Goal: Task Accomplishment & Management: Complete application form

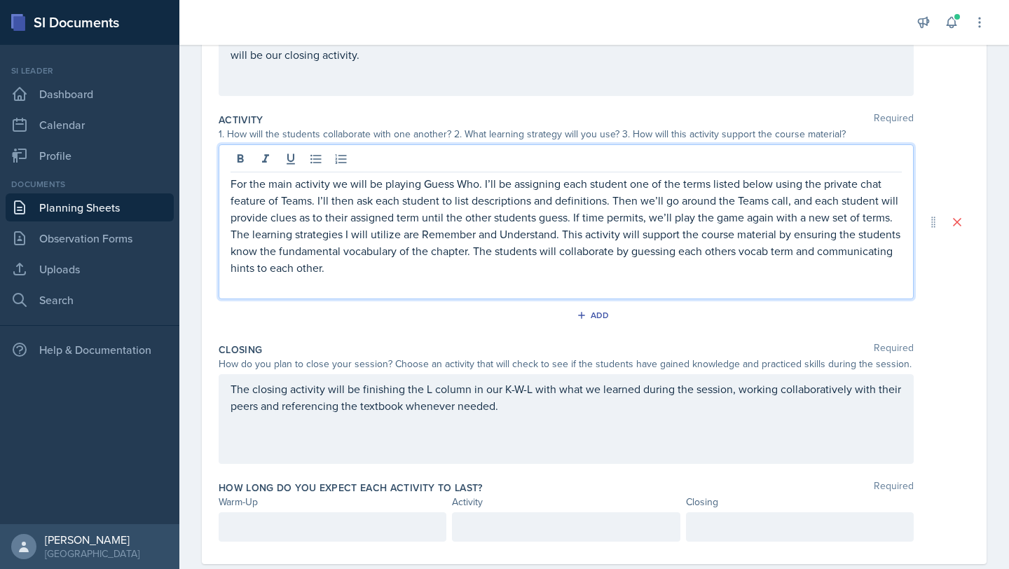
scroll to position [259, 0]
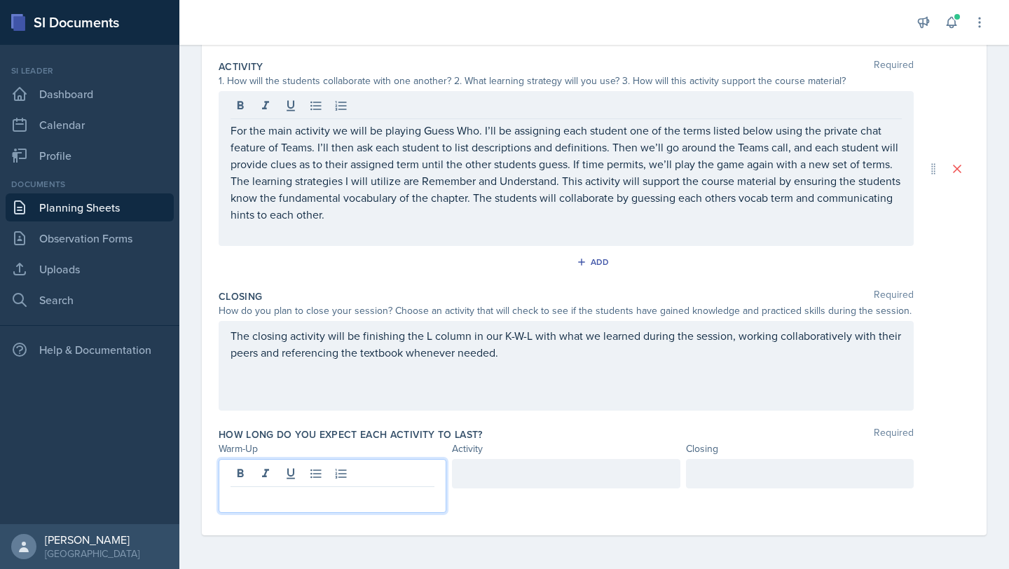
click at [298, 464] on p at bounding box center [332, 498] width 204 height 17
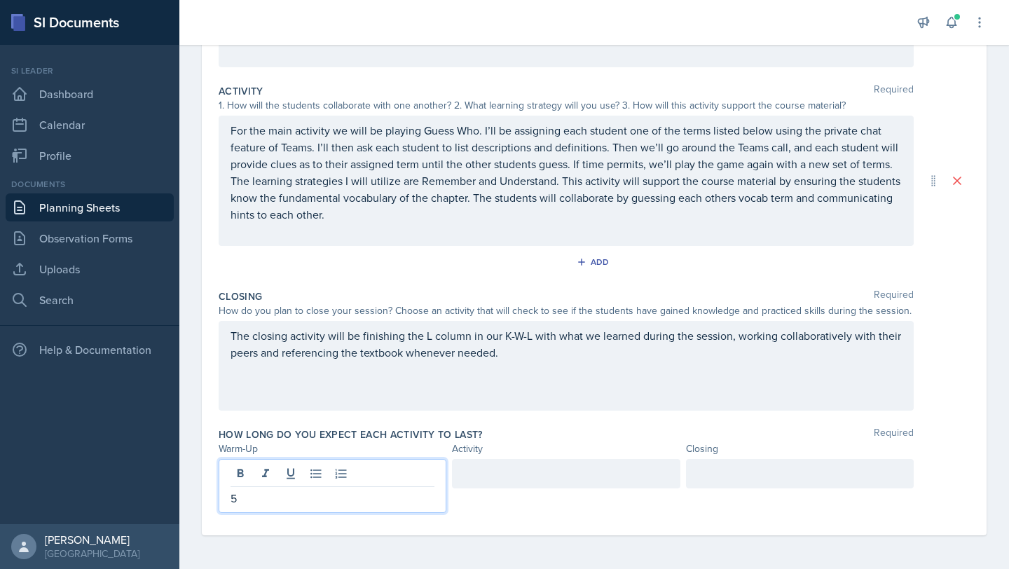
click at [513, 464] on div at bounding box center [566, 473] width 228 height 29
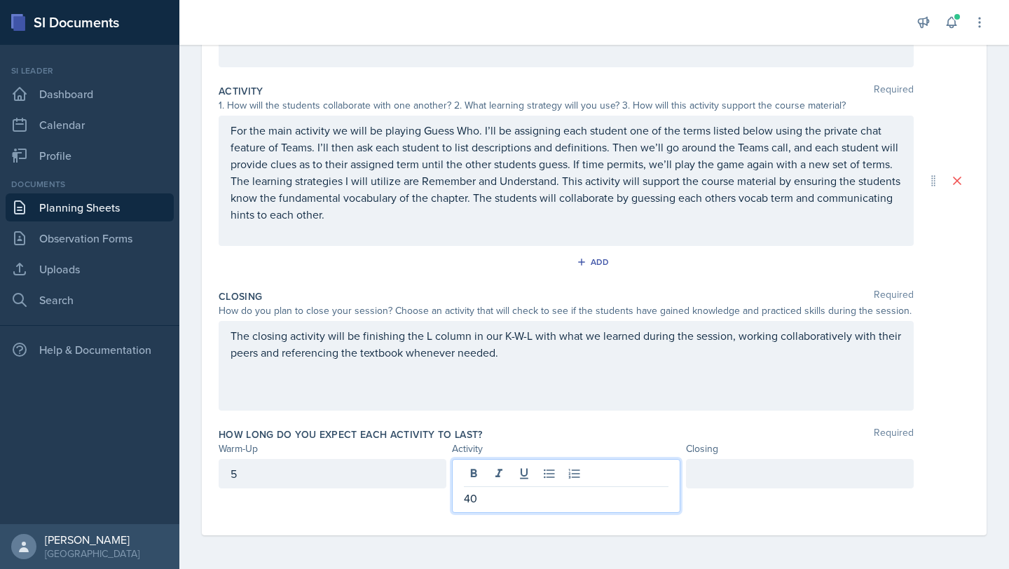
click at [622, 464] on div at bounding box center [800, 473] width 228 height 29
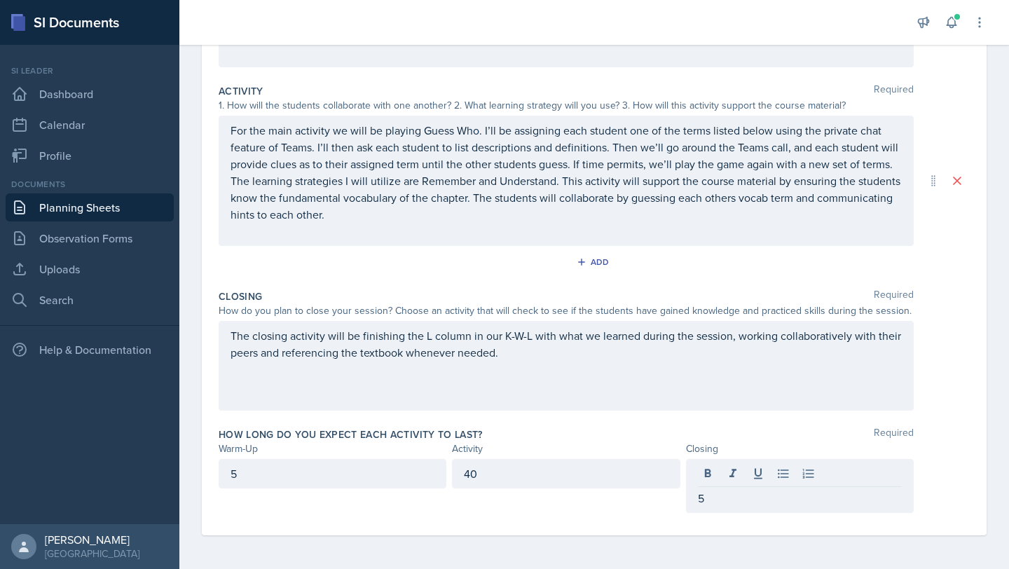
click at [622, 434] on div "How long do you expect each activity to last? Required" at bounding box center [594, 434] width 751 height 14
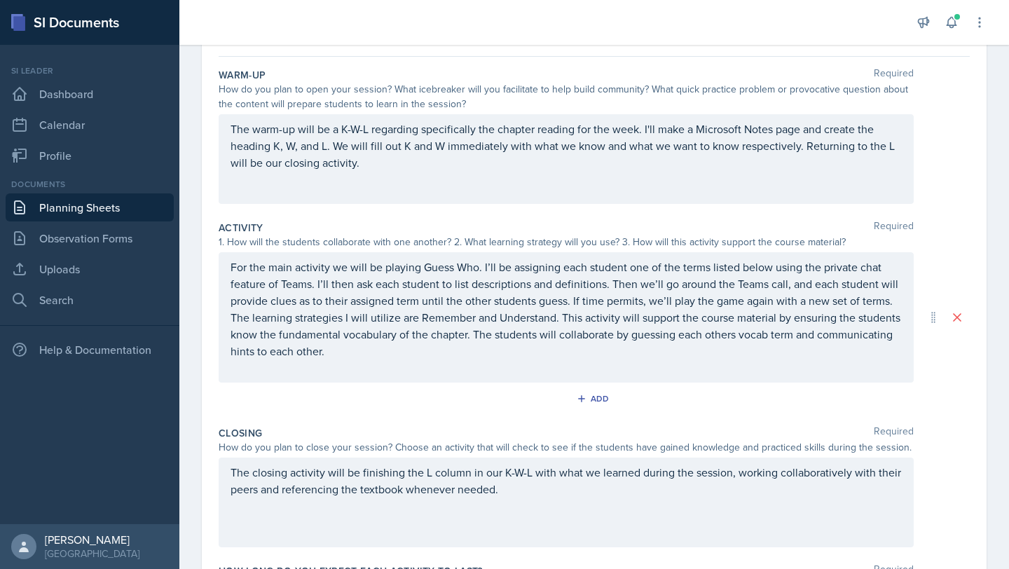
scroll to position [17, 0]
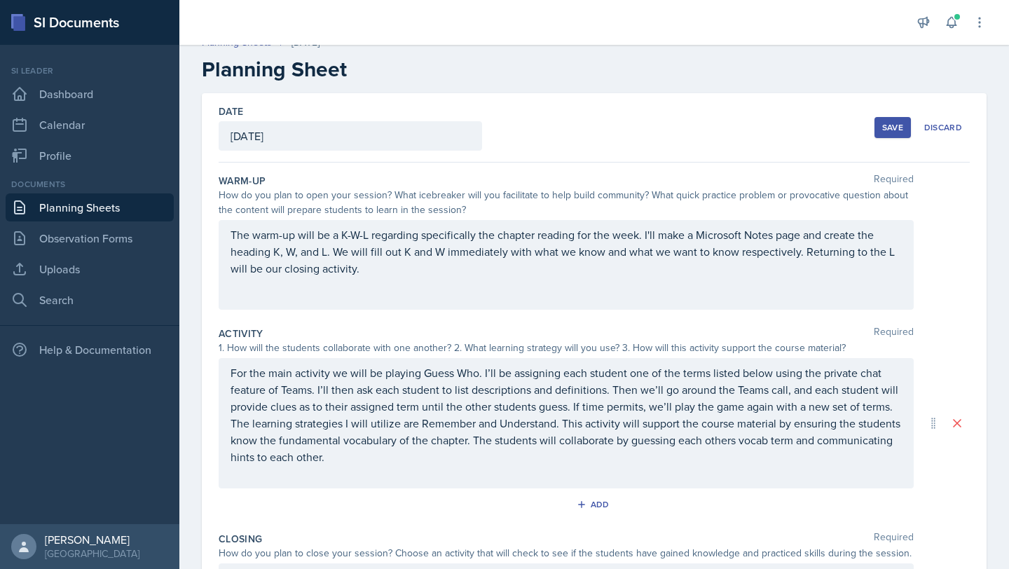
click at [622, 134] on button "Save" at bounding box center [892, 127] width 36 height 21
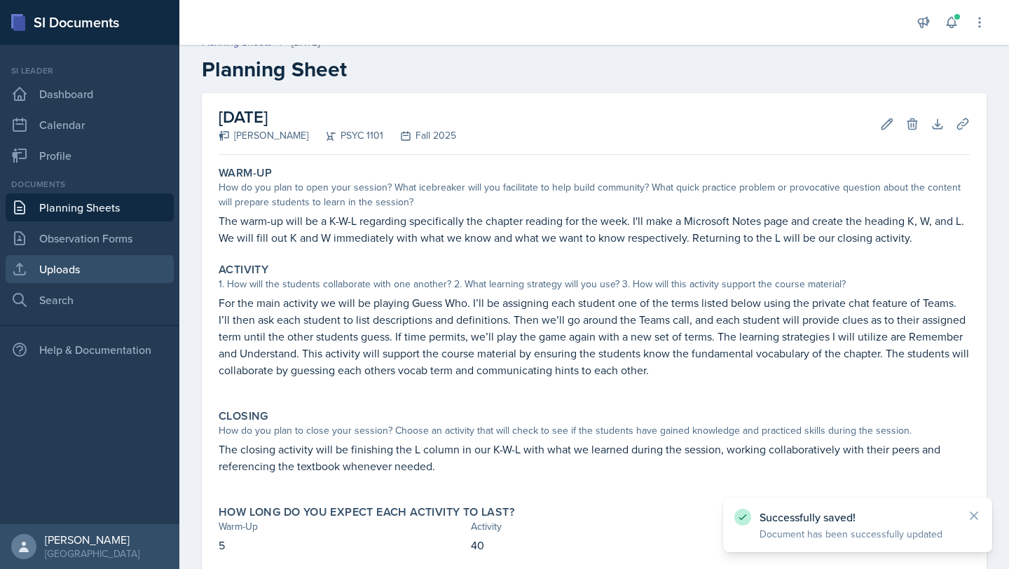
click at [75, 263] on link "Uploads" at bounding box center [90, 269] width 168 height 28
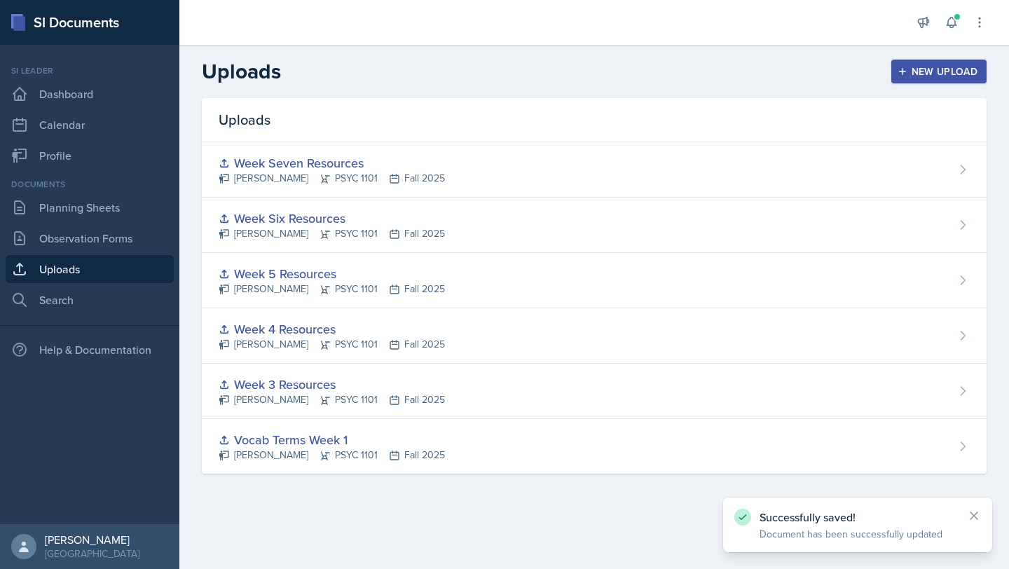
click at [622, 79] on button "New Upload" at bounding box center [939, 72] width 96 height 24
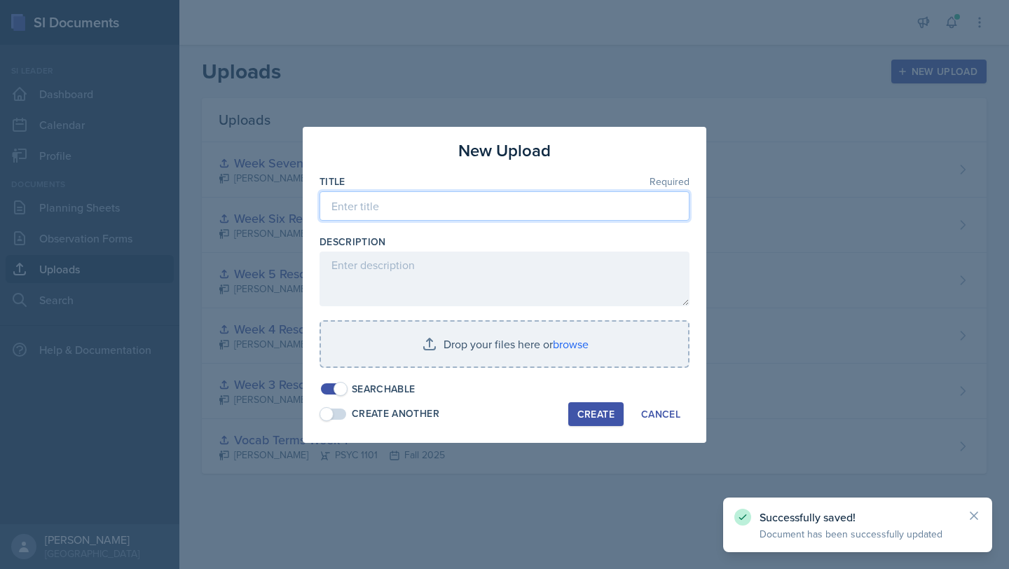
click at [441, 194] on input at bounding box center [504, 205] width 370 height 29
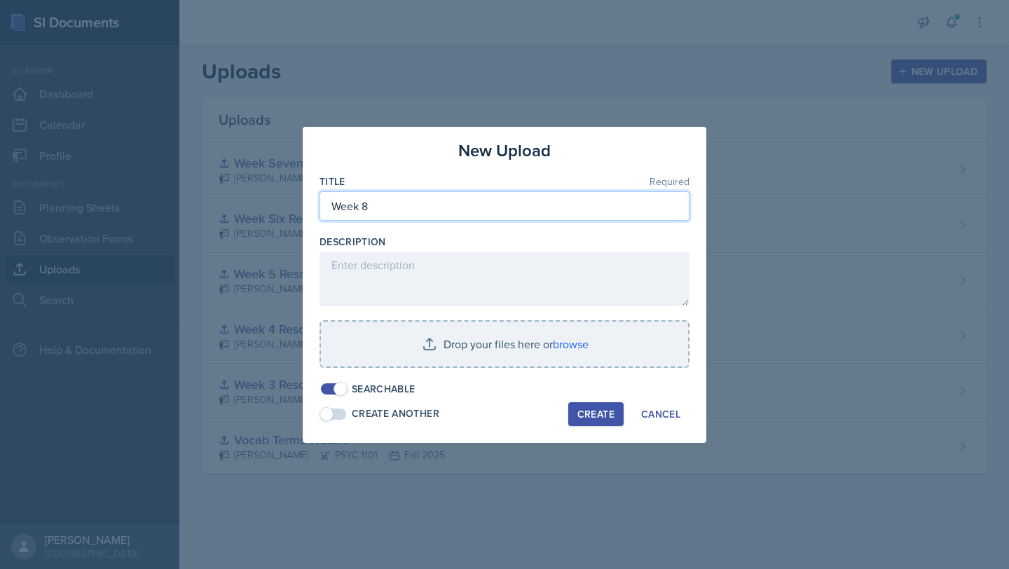
type input "Week 8"
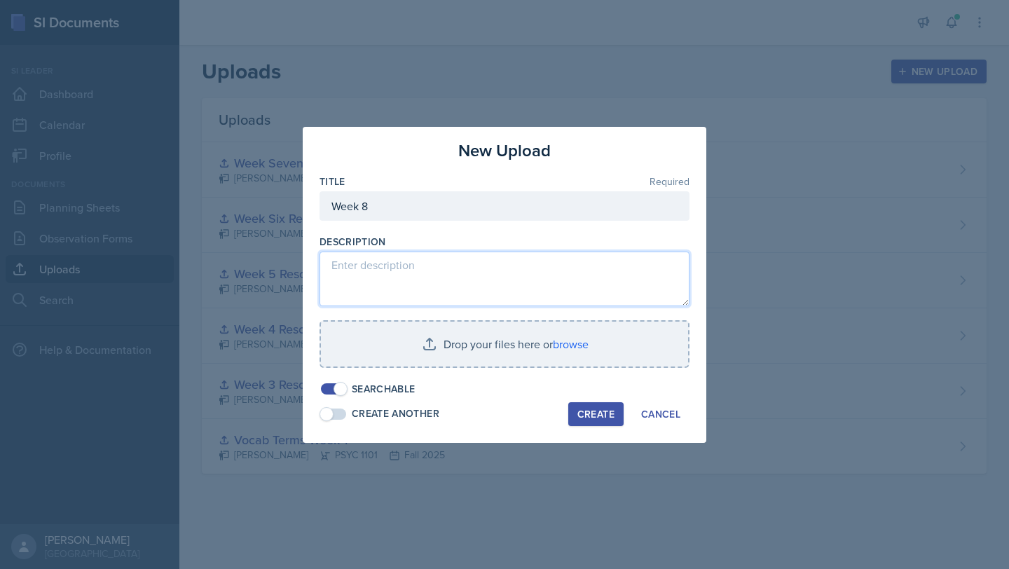
click at [399, 270] on textarea at bounding box center [504, 278] width 370 height 55
type textarea "WEEK 8 NOTES"
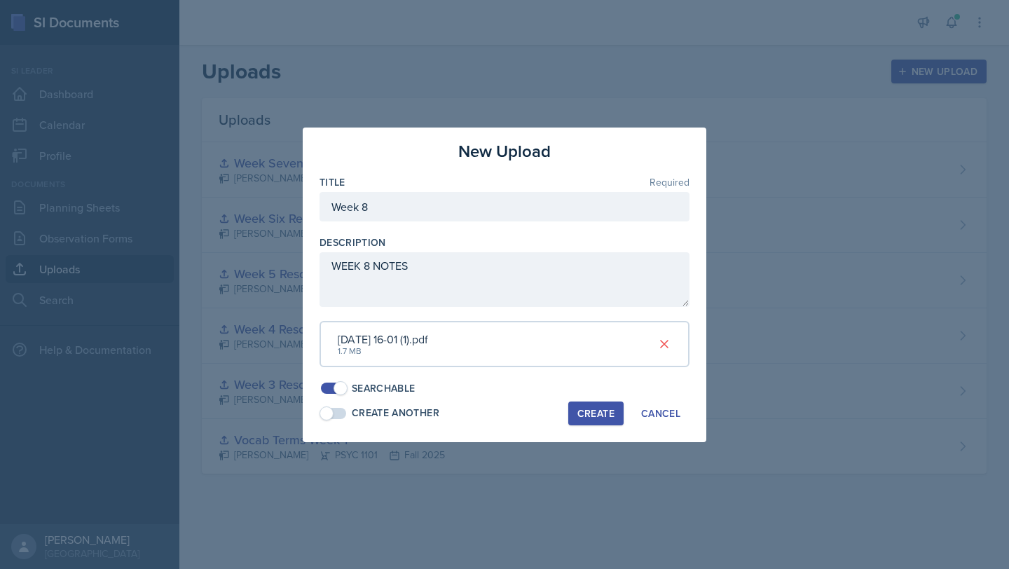
click at [594, 413] on div "Create" at bounding box center [595, 413] width 37 height 11
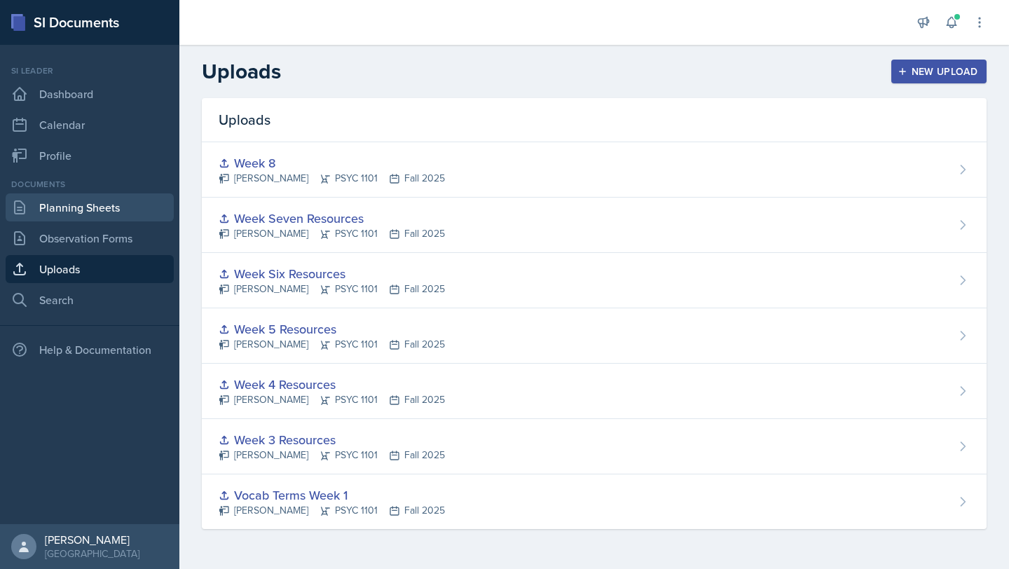
click at [97, 214] on link "Planning Sheets" at bounding box center [90, 207] width 168 height 28
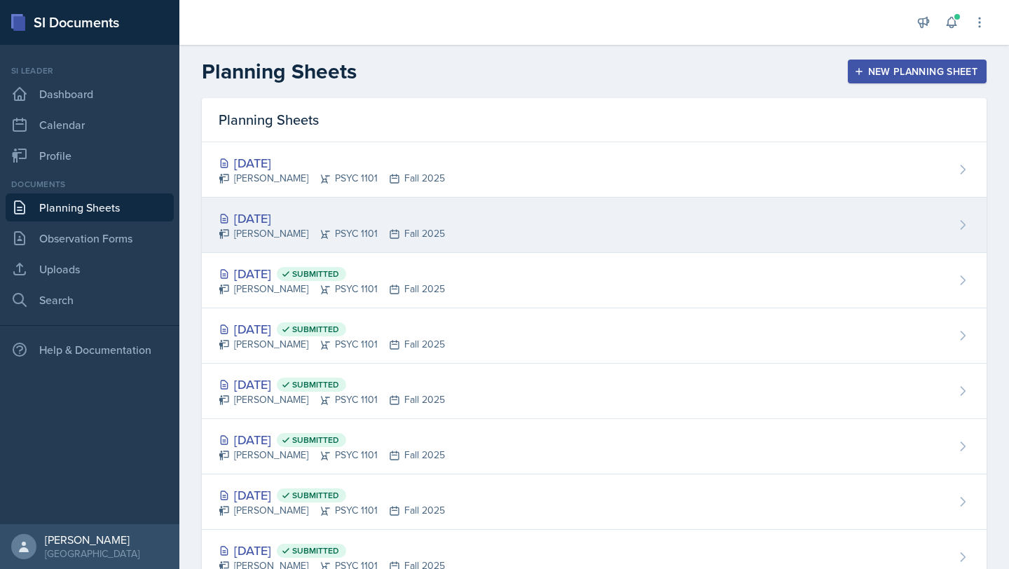
click at [271, 201] on div "Oct 14th, 2025 Athena Dudek PSYC 1101 Fall 2025" at bounding box center [594, 225] width 785 height 55
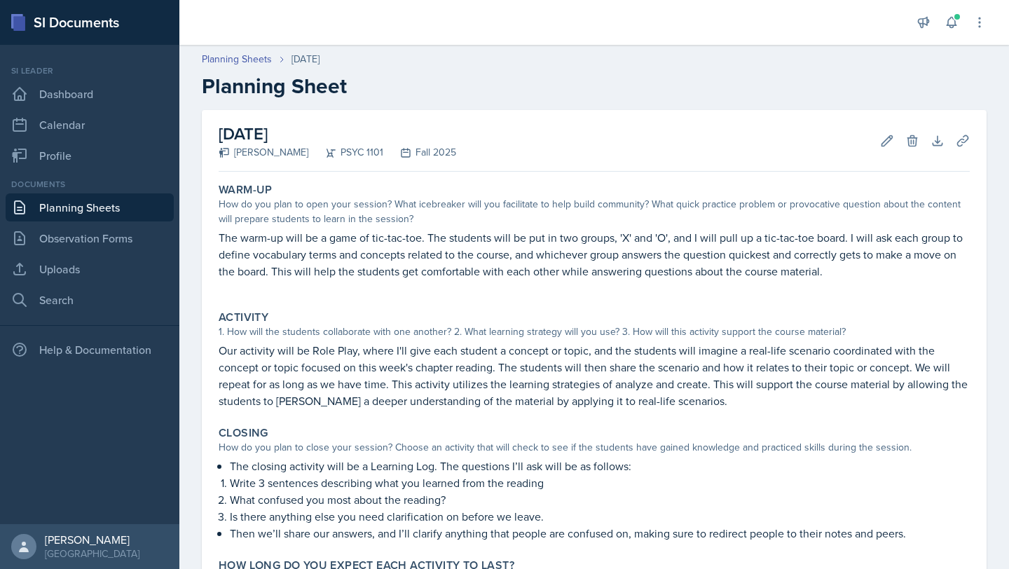
scroll to position [118, 0]
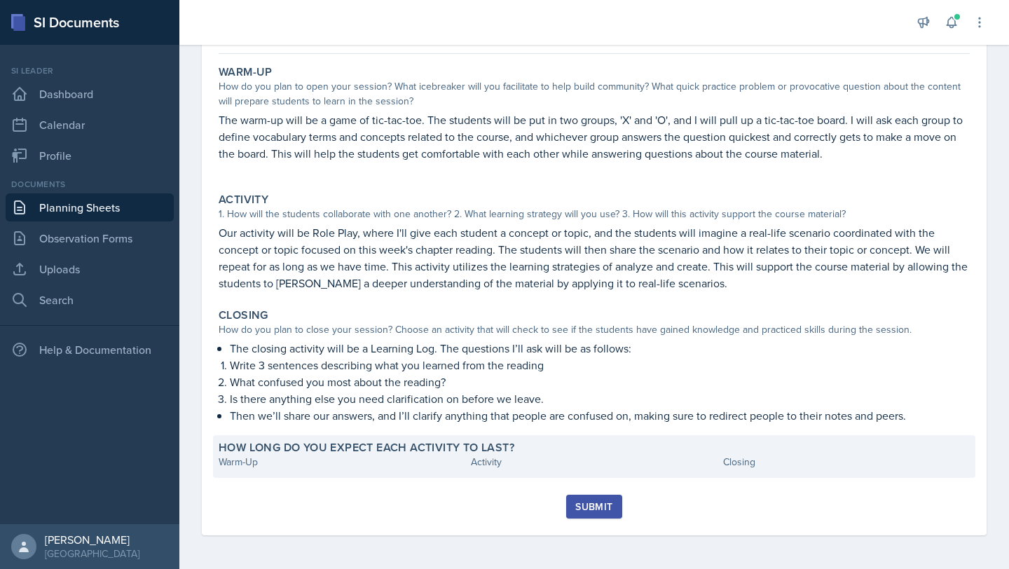
click at [257, 464] on div "How long do you expect each activity to last? Warm-Up Activity Closing" at bounding box center [594, 456] width 762 height 43
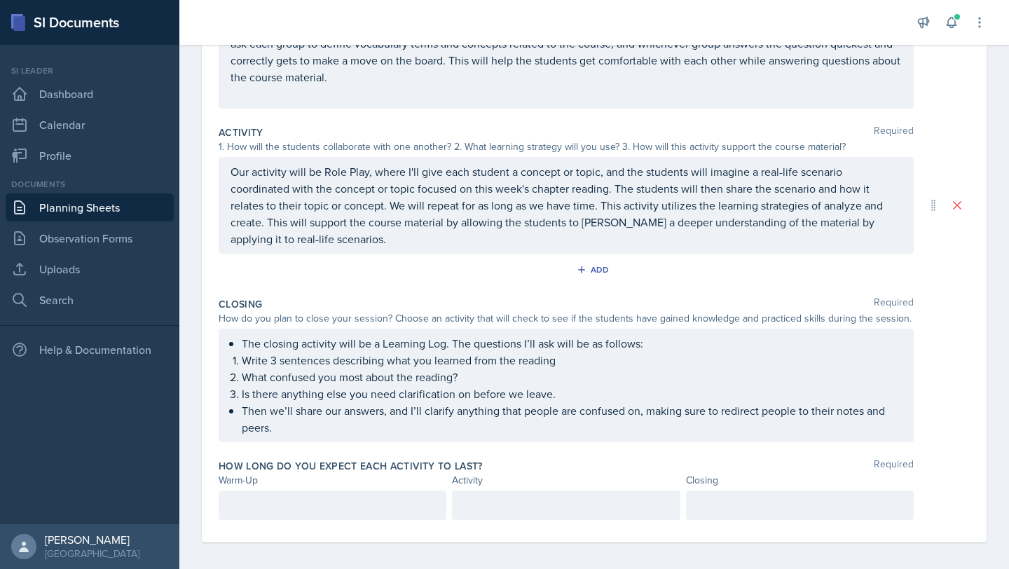
click at [255, 464] on div at bounding box center [333, 504] width 228 height 29
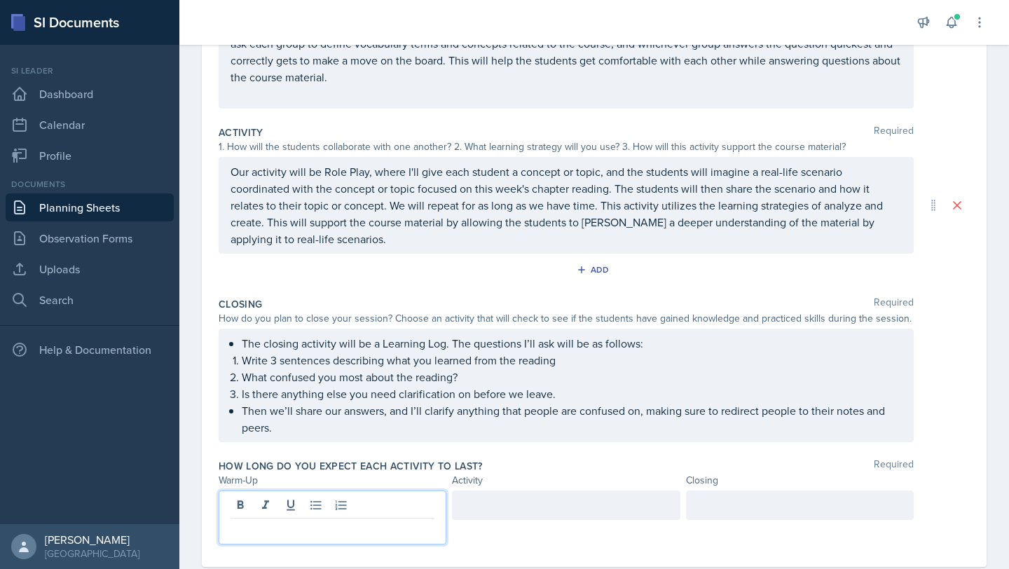
scroll to position [249, 0]
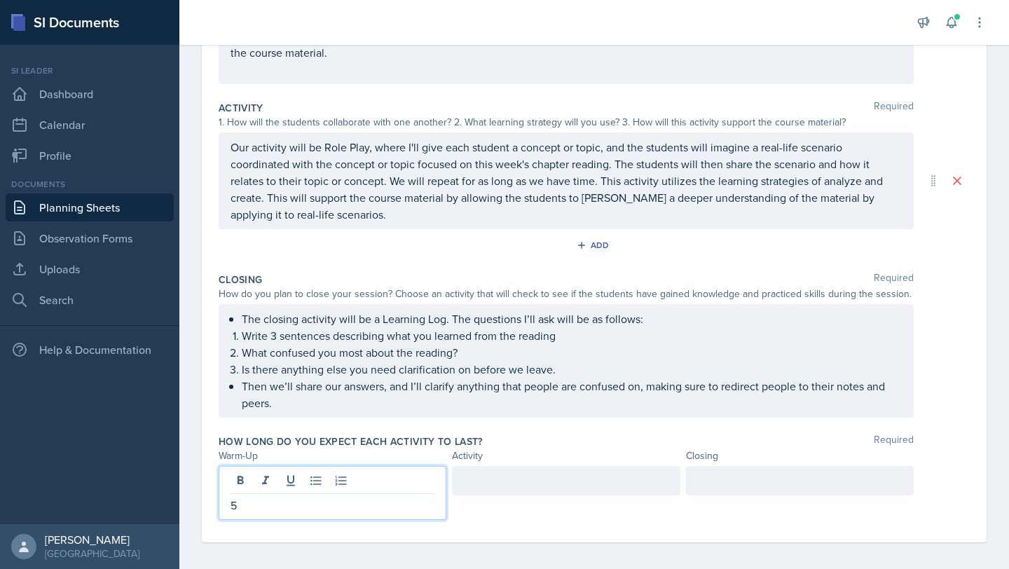
click at [516, 464] on div at bounding box center [566, 480] width 228 height 29
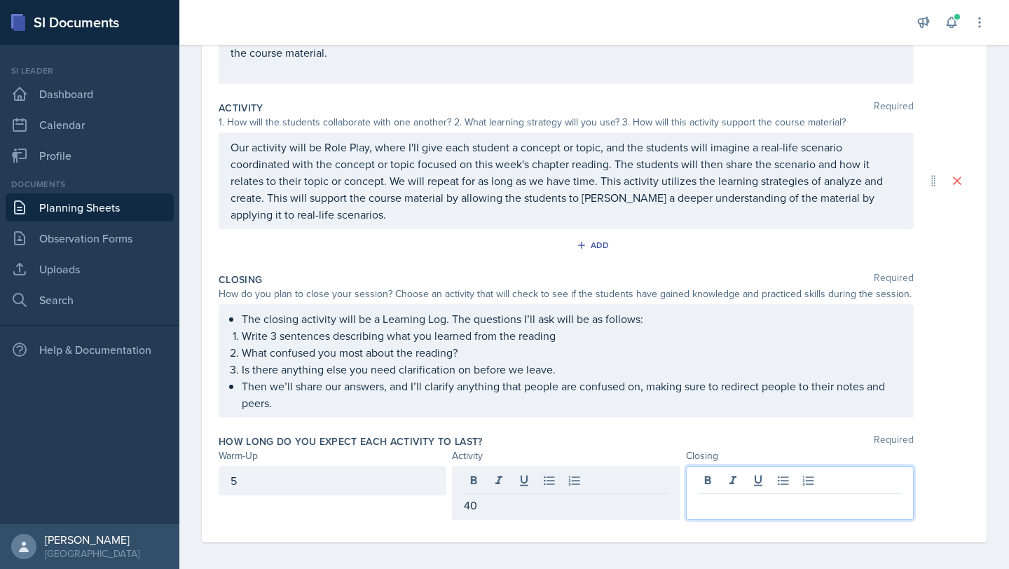
click at [622, 464] on div at bounding box center [800, 493] width 228 height 54
click at [622, 434] on span "Required" at bounding box center [893, 441] width 40 height 14
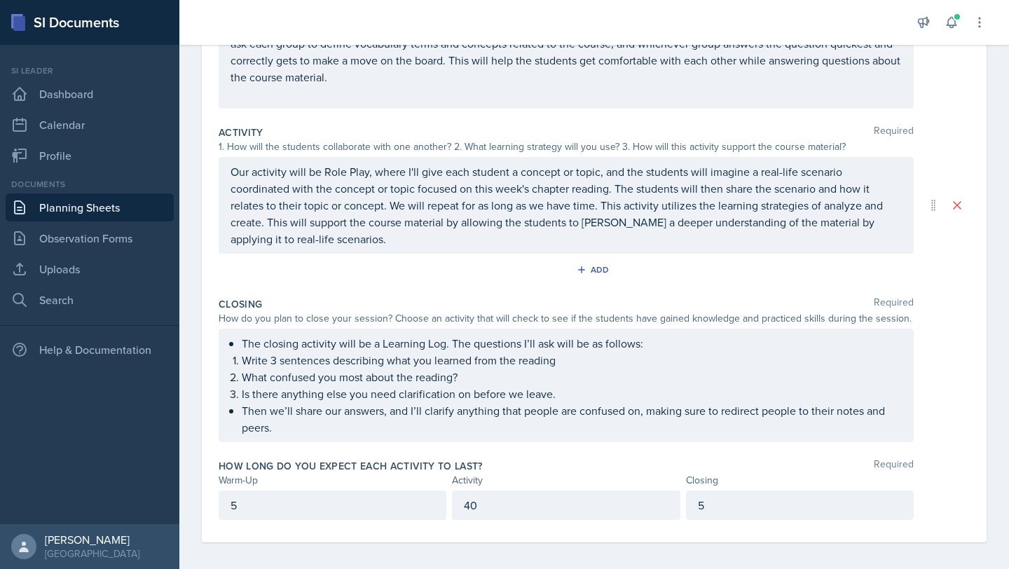
scroll to position [0, 0]
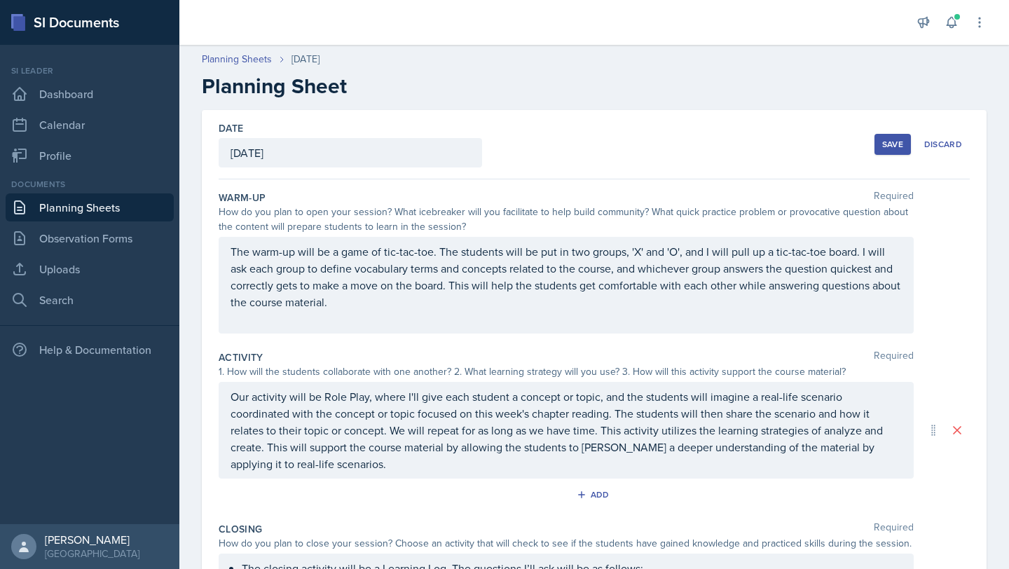
click at [622, 146] on div "Save" at bounding box center [892, 144] width 21 height 11
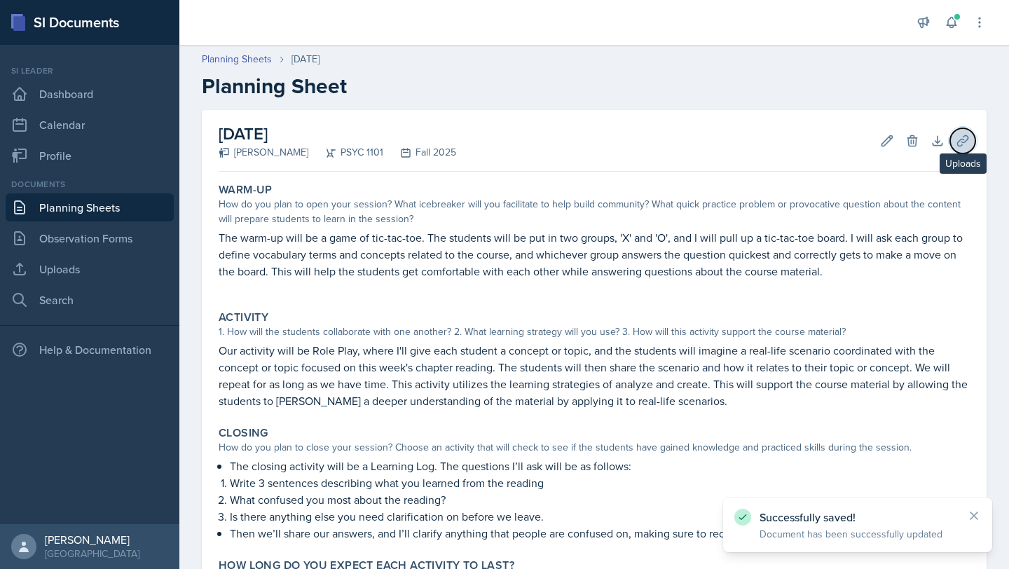
click at [622, 146] on button "Uploads" at bounding box center [962, 140] width 25 height 25
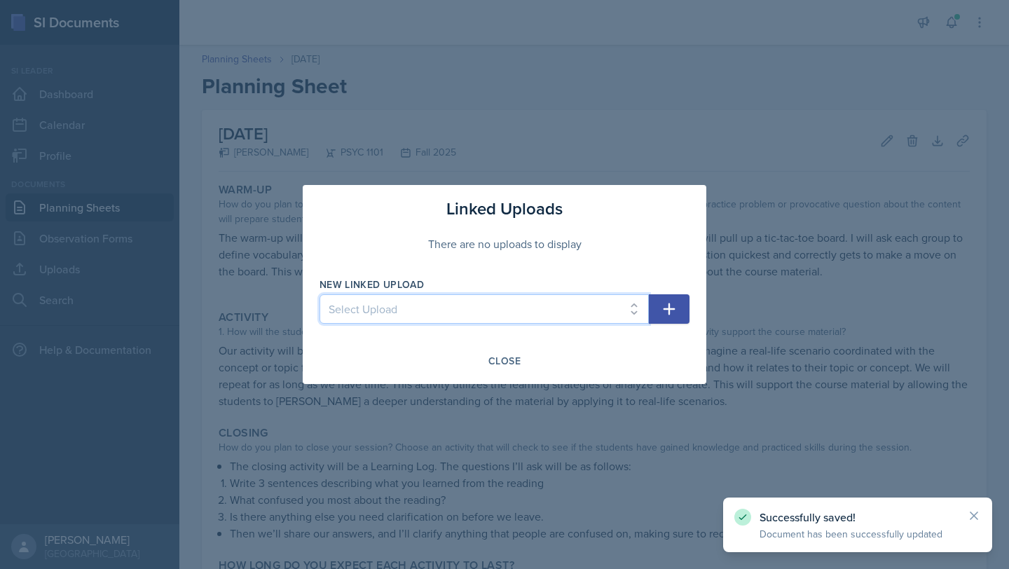
click at [483, 311] on select "Select Upload Vocab Terms Week 1 Week 3 Resources Week 4 Resources Week 5 Resou…" at bounding box center [483, 308] width 329 height 29
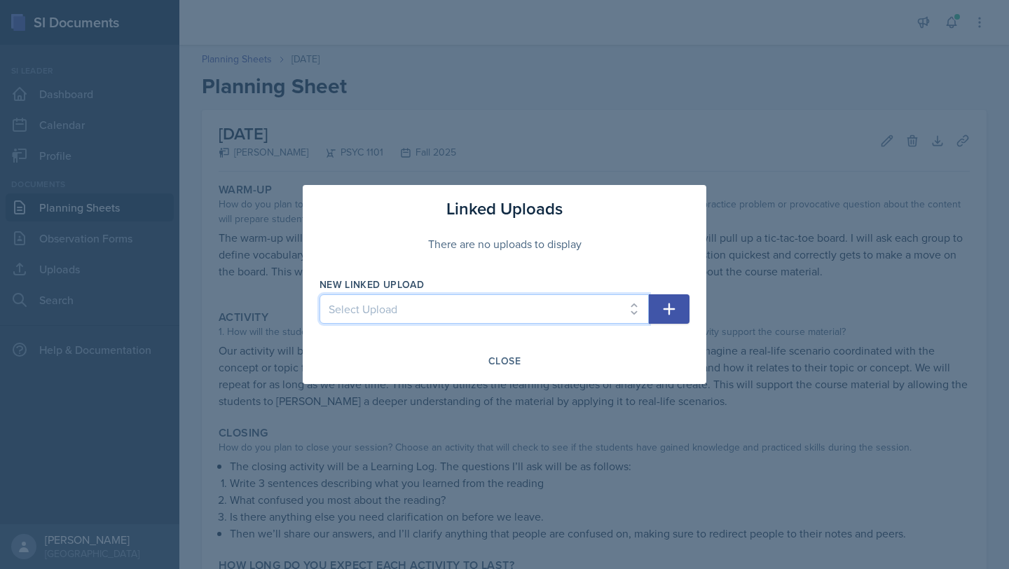
select select "1254c7fb-f5d8-4111-959e-053898facede"
click at [319, 294] on select "Select Upload Vocab Terms Week 1 Week 3 Resources Week 4 Resources Week 5 Resou…" at bounding box center [483, 308] width 329 height 29
click at [622, 317] on button "button" at bounding box center [669, 308] width 41 height 29
select select
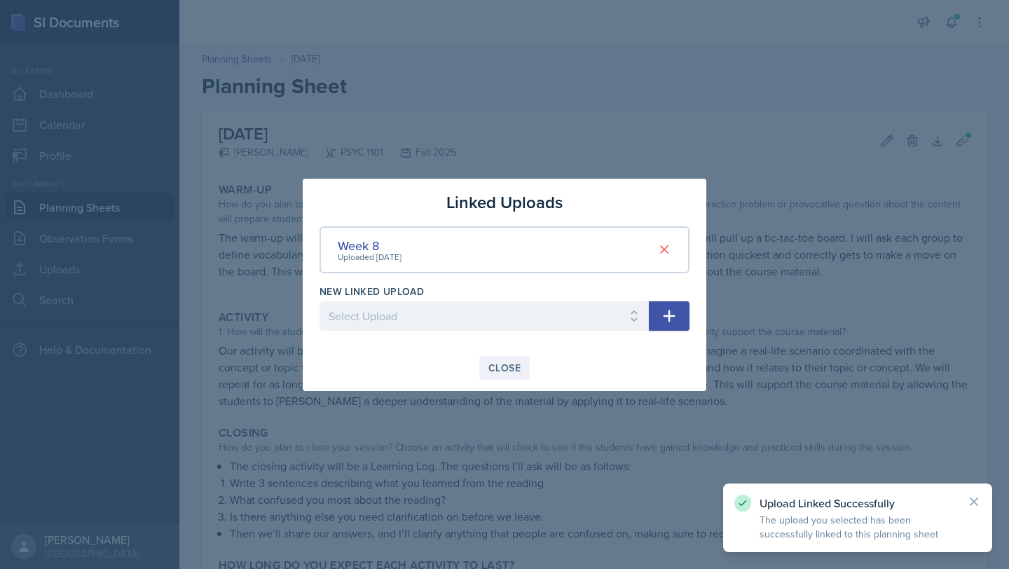
click at [507, 365] on div "Close" at bounding box center [504, 367] width 32 height 11
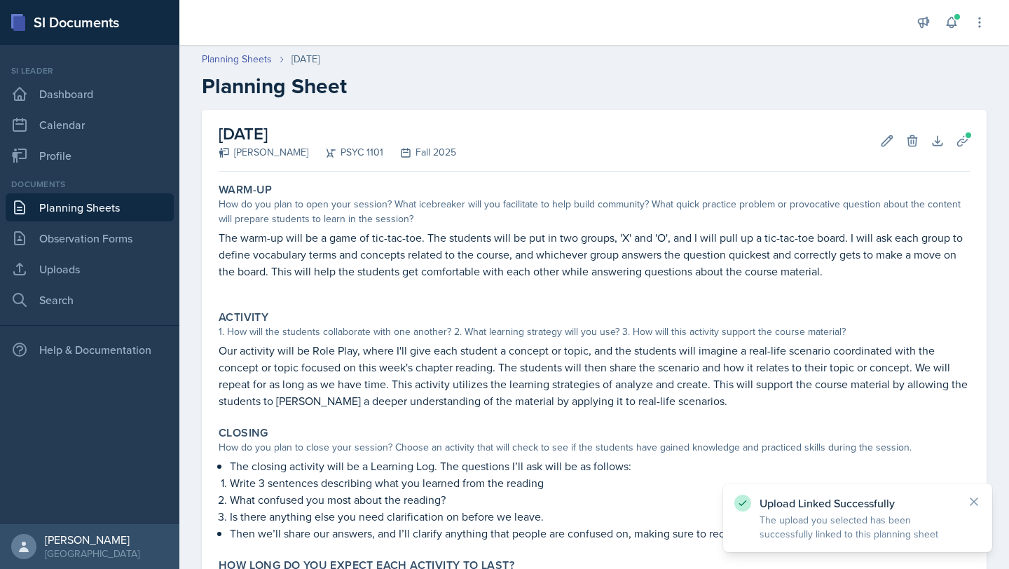
scroll to position [134, 0]
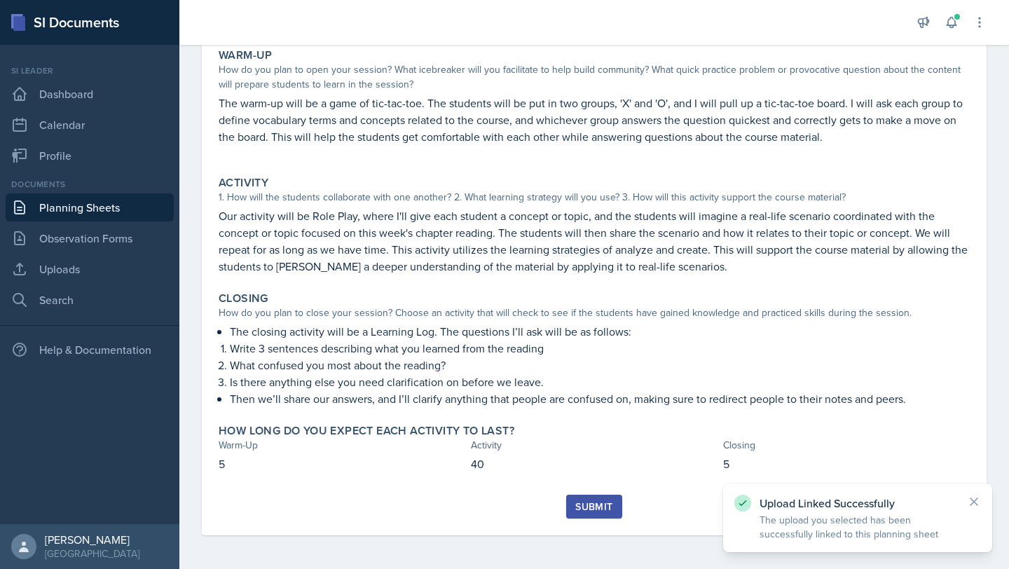
click at [589, 464] on div "Submit" at bounding box center [594, 515] width 751 height 41
click at [593, 464] on div "Submit" at bounding box center [593, 506] width 37 height 11
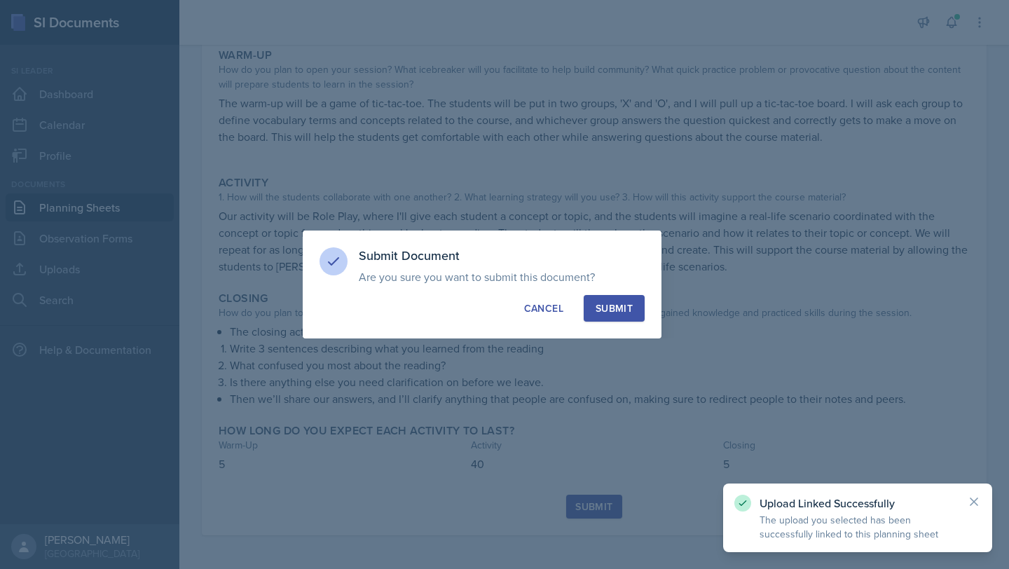
click at [595, 300] on button "Submit" at bounding box center [613, 308] width 61 height 27
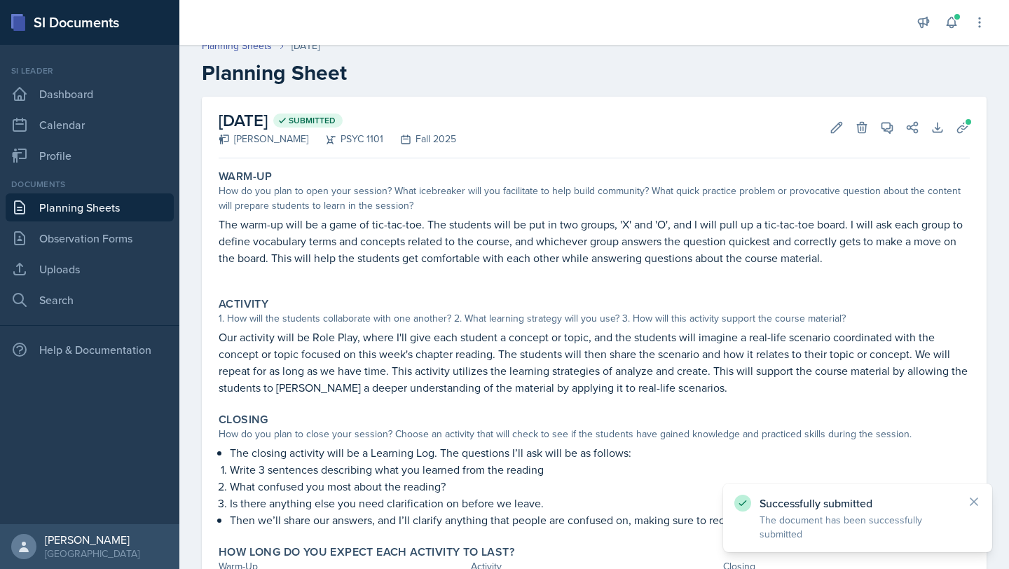
scroll to position [0, 0]
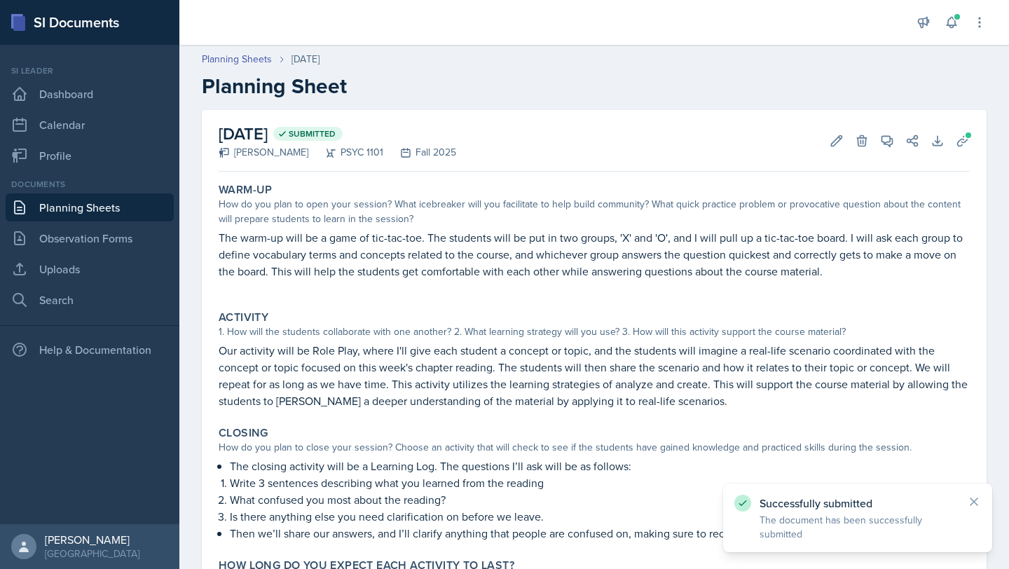
click at [108, 206] on link "Planning Sheets" at bounding box center [90, 207] width 168 height 28
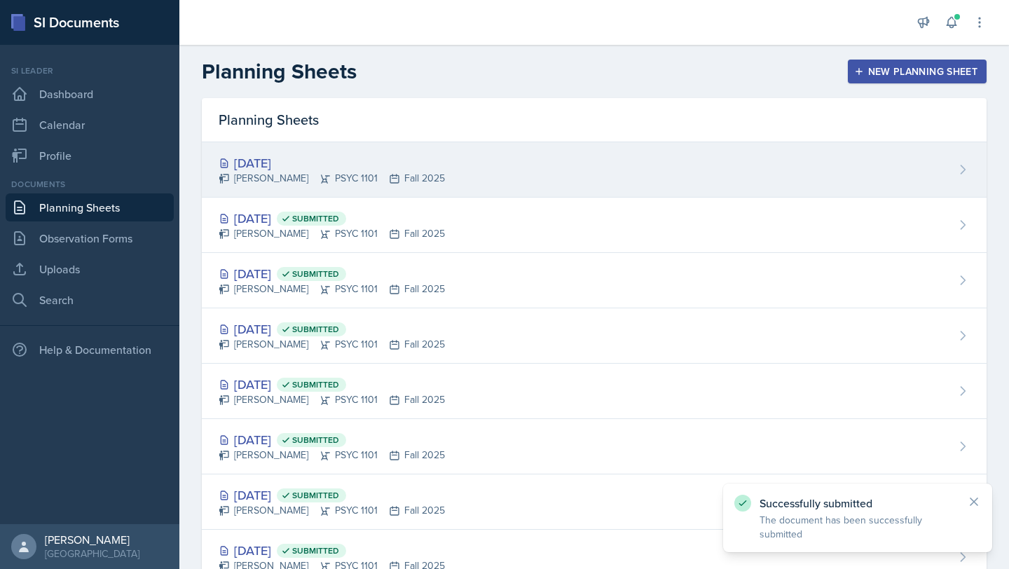
click at [277, 165] on div "Oct 16th, 2025" at bounding box center [332, 162] width 226 height 19
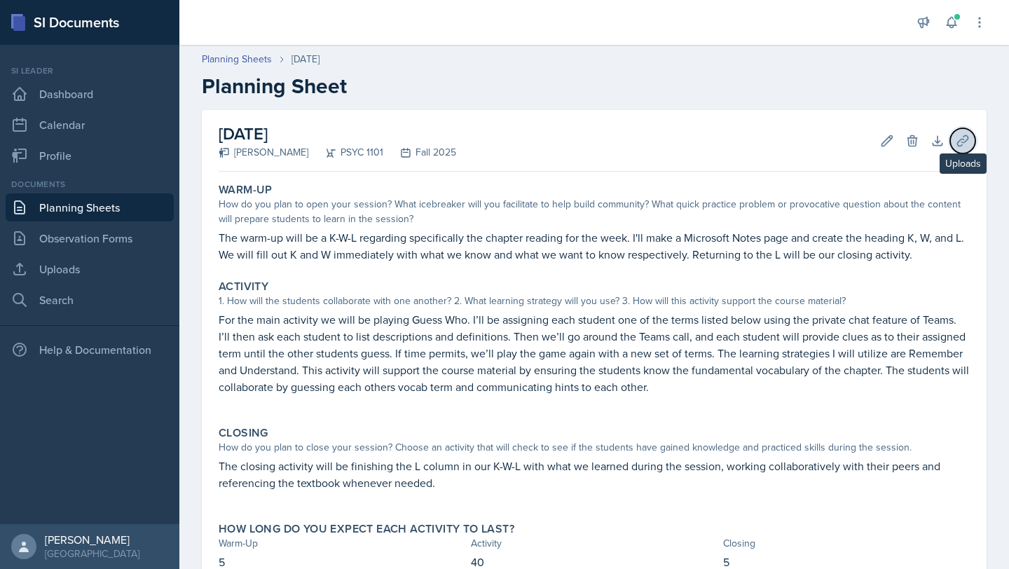
click at [622, 135] on icon at bounding box center [962, 141] width 14 height 14
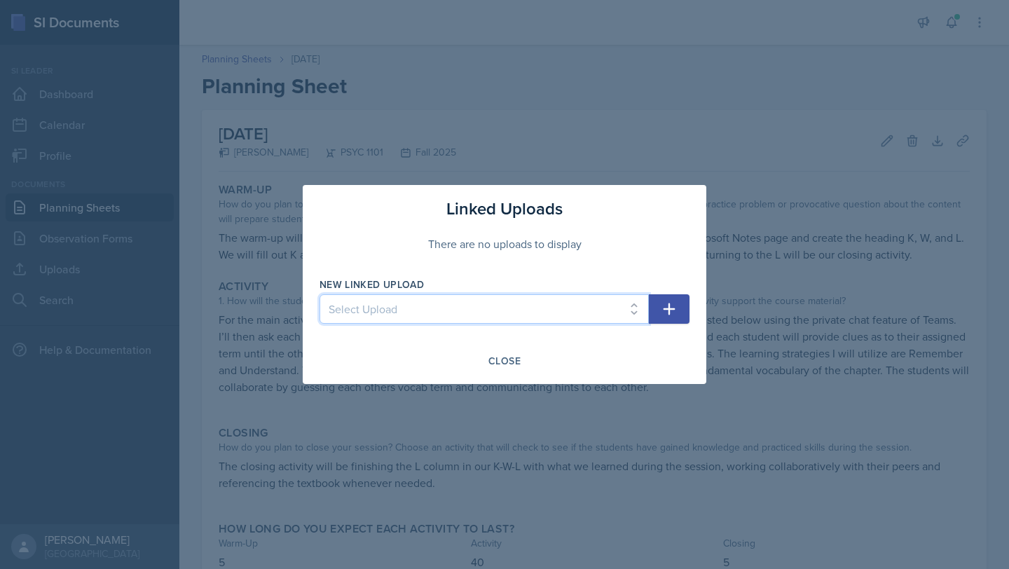
click at [520, 307] on select "Select Upload Vocab Terms Week 1 Week 3 Resources Week 4 Resources Week 5 Resou…" at bounding box center [483, 308] width 329 height 29
select select "1254c7fb-f5d8-4111-959e-053898facede"
click at [319, 294] on select "Select Upload Vocab Terms Week 1 Week 3 Resources Week 4 Resources Week 5 Resou…" at bounding box center [483, 308] width 329 height 29
click at [622, 302] on icon "button" at bounding box center [669, 308] width 17 height 17
select select
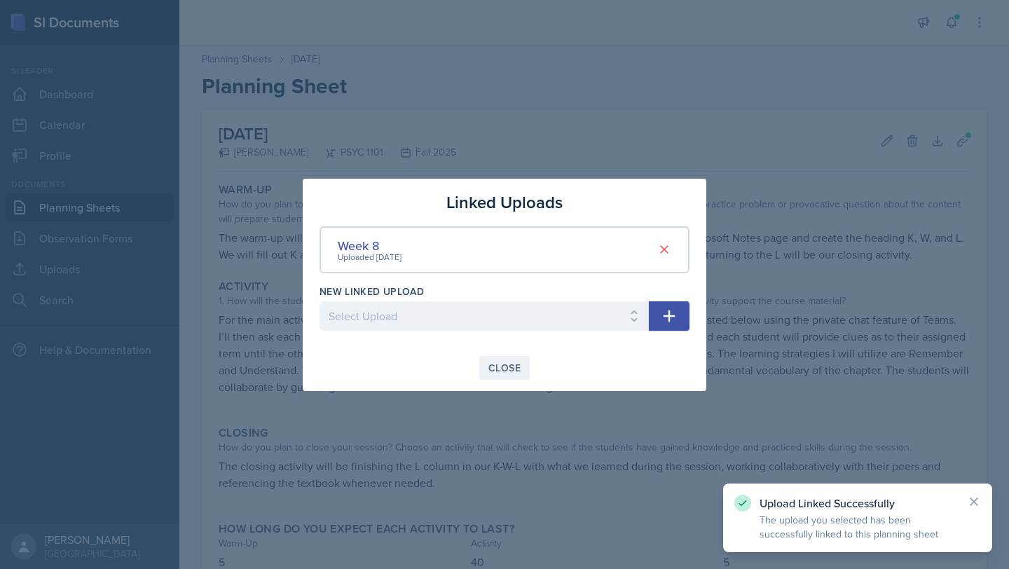
click at [510, 368] on div "Close" at bounding box center [504, 367] width 32 height 11
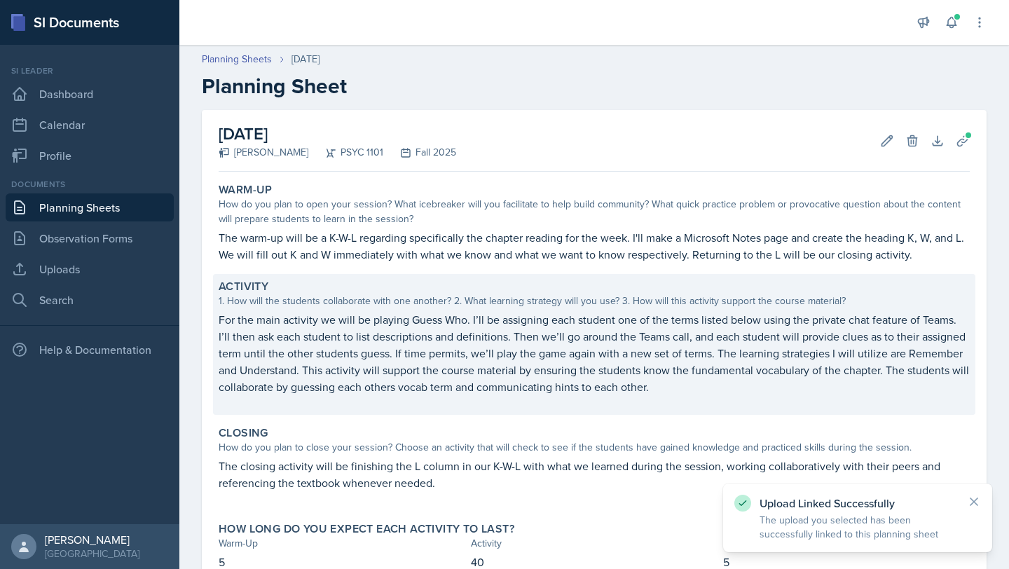
scroll to position [98, 0]
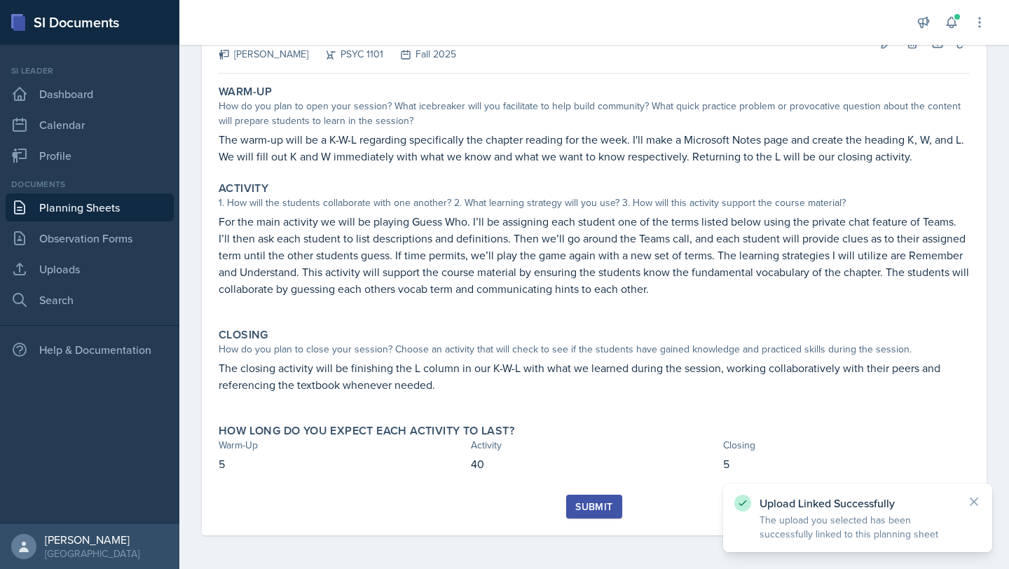
click at [595, 464] on button "Submit" at bounding box center [593, 507] width 55 height 24
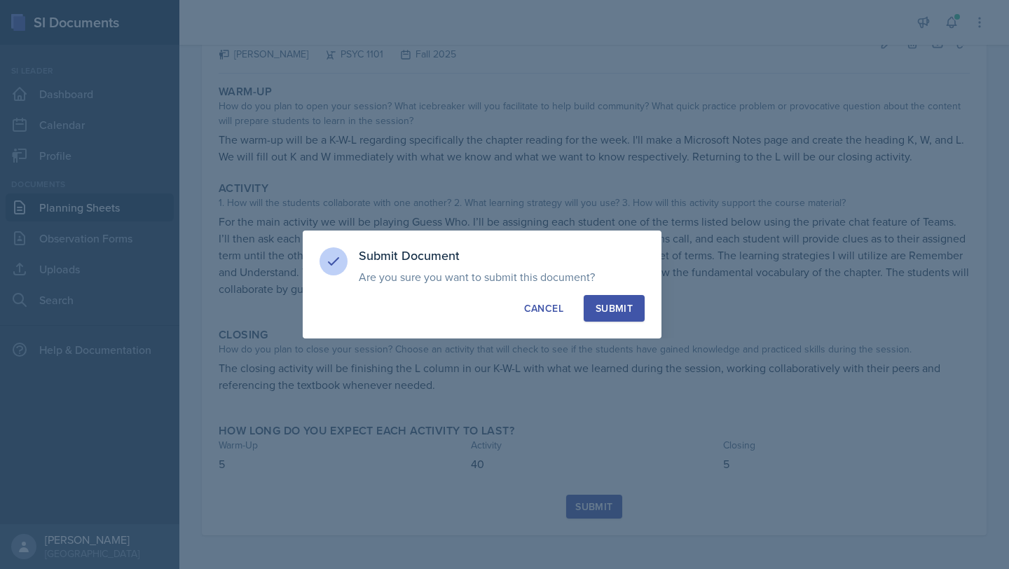
click at [616, 308] on div "Submit" at bounding box center [613, 308] width 37 height 14
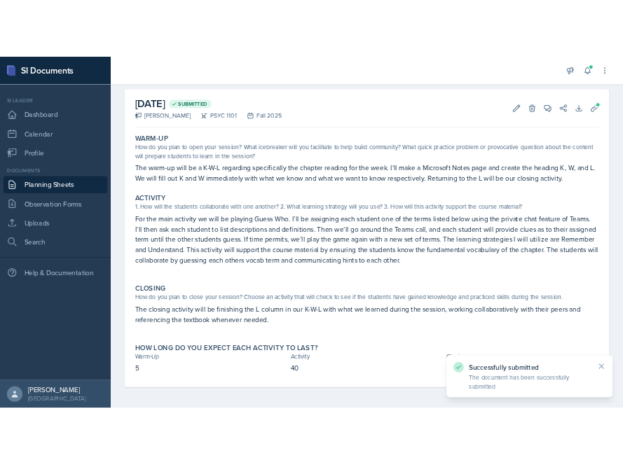
scroll to position [57, 0]
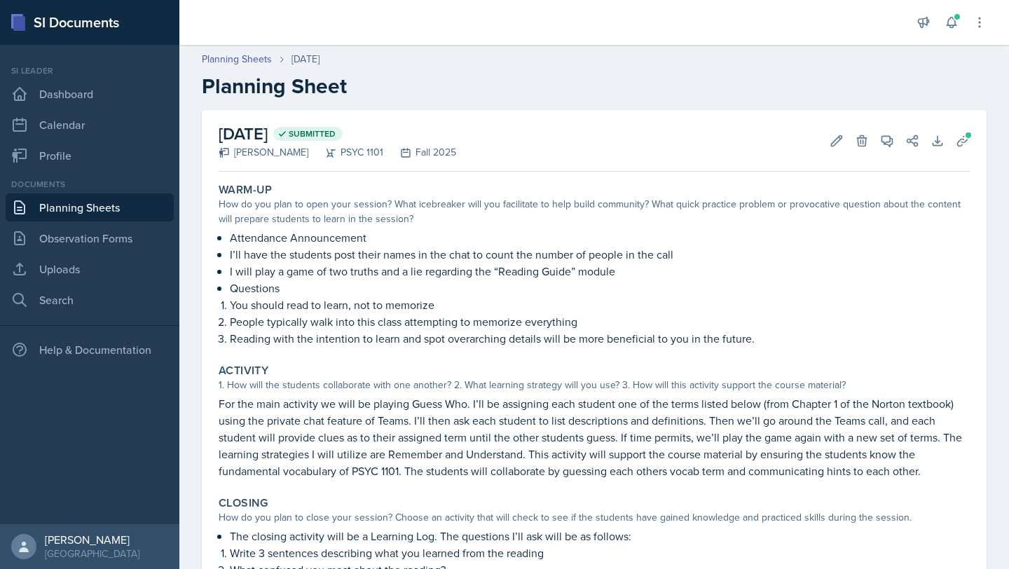
click at [677, 141] on div "[DATE] Submitted [PERSON_NAME] PSYC 1101 Fall 2025 Edit Delete View Comments Co…" at bounding box center [594, 141] width 751 height 62
